Goal: Find contact information: Find contact information

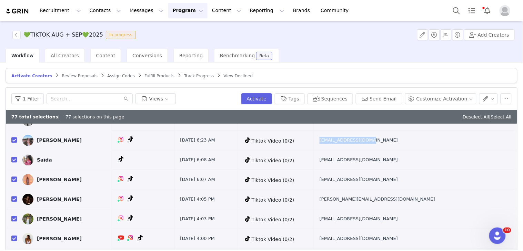
scroll to position [67, 0]
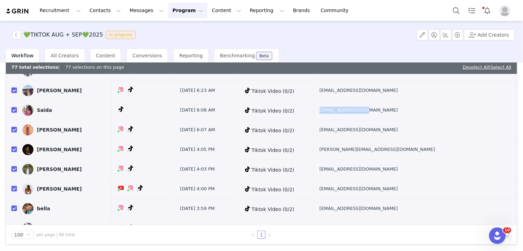
drag, startPoint x: 413, startPoint y: 114, endPoint x: 444, endPoint y: 113, distance: 31.4
click at [444, 113] on td "[EMAIL_ADDRESS][DOMAIN_NAME]" at bounding box center [414, 111] width 201 height 20
click at [431, 120] on td "[EMAIL_ADDRESS][DOMAIN_NAME]" at bounding box center [414, 130] width 201 height 20
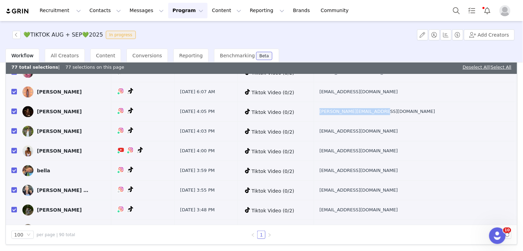
drag, startPoint x: 381, startPoint y: 113, endPoint x: 446, endPoint y: 112, distance: 65.2
click at [446, 112] on td "[PERSON_NAME][EMAIL_ADDRESS][DOMAIN_NAME]" at bounding box center [414, 112] width 201 height 20
drag, startPoint x: 378, startPoint y: 137, endPoint x: 440, endPoint y: 136, distance: 62.1
click at [440, 136] on tr "[PERSON_NAME] [DATE] 4:03 PM Tiktok Video (0/2) [EMAIL_ADDRESS][DOMAIN_NAME]" at bounding box center [261, 131] width 511 height 20
drag, startPoint x: 374, startPoint y: 154, endPoint x: 424, endPoint y: 156, distance: 50.0
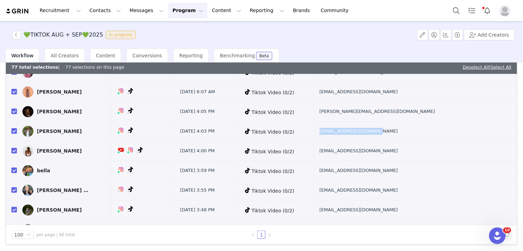
click at [424, 156] on tr "[PERSON_NAME] [DATE] 4:00 PM Tiktok Video (0/2) [EMAIL_ADDRESS][DOMAIN_NAME]" at bounding box center [261, 151] width 511 height 20
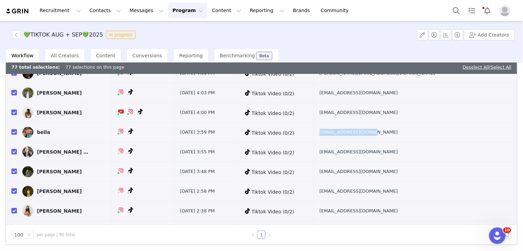
drag, startPoint x: 375, startPoint y: 133, endPoint x: 428, endPoint y: 135, distance: 53.8
click at [428, 135] on tr "bella [DATE] 3:59 PM Tiktok Video (0/2) [EMAIL_ADDRESS][DOMAIN_NAME]" at bounding box center [261, 132] width 511 height 20
drag, startPoint x: 439, startPoint y: 133, endPoint x: 374, endPoint y: 137, distance: 65.6
click at [374, 137] on tr "bella [DATE] 3:59 PM Tiktok Video (0/2) [EMAIL_ADDRESS][DOMAIN_NAME]" at bounding box center [261, 132] width 511 height 20
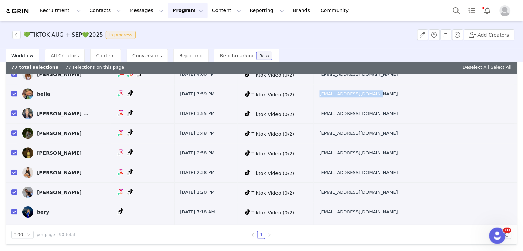
copy tr "[EMAIL_ADDRESS][DOMAIN_NAME]"
drag, startPoint x: 380, startPoint y: 118, endPoint x: 247, endPoint y: 9, distance: 171.8
click at [419, 118] on td "[EMAIL_ADDRESS][DOMAIN_NAME]" at bounding box center [414, 114] width 201 height 20
copy tr "[EMAIL_ADDRESS][DOMAIN_NAME]"
drag, startPoint x: 376, startPoint y: 137, endPoint x: 429, endPoint y: 134, distance: 53.1
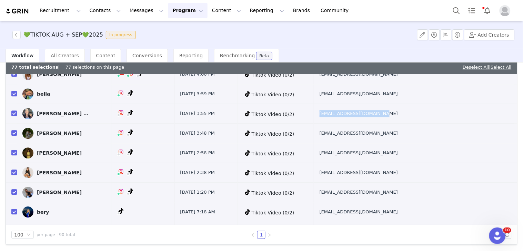
click at [429, 134] on tr "[PERSON_NAME] [DATE] 3:48 PM Tiktok Video (0/2) [EMAIL_ADDRESS][DOMAIN_NAME]" at bounding box center [261, 133] width 511 height 20
copy tr "[EMAIL_ADDRESS][DOMAIN_NAME]"
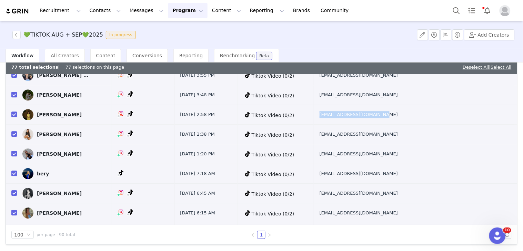
drag, startPoint x: 402, startPoint y: 121, endPoint x: 439, endPoint y: 122, distance: 36.6
click at [439, 122] on td "[EMAIL_ADDRESS][DOMAIN_NAME]" at bounding box center [414, 115] width 201 height 20
copy span "[EMAIL_ADDRESS][DOMAIN_NAME]"
drag, startPoint x: 378, startPoint y: 139, endPoint x: 277, endPoint y: 54, distance: 132.4
click at [425, 139] on td "[EMAIL_ADDRESS][DOMAIN_NAME]" at bounding box center [414, 134] width 201 height 20
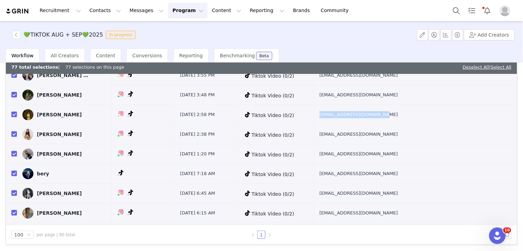
copy span "[EMAIL_ADDRESS][DOMAIN_NAME]"
drag, startPoint x: 426, startPoint y: 152, endPoint x: 249, endPoint y: 23, distance: 219.3
click at [426, 152] on td "[EMAIL_ADDRESS][DOMAIN_NAME]" at bounding box center [414, 154] width 201 height 20
copy span "[EMAIL_ADDRESS][DOMAIN_NAME]"
